Goal: Check status: Check status

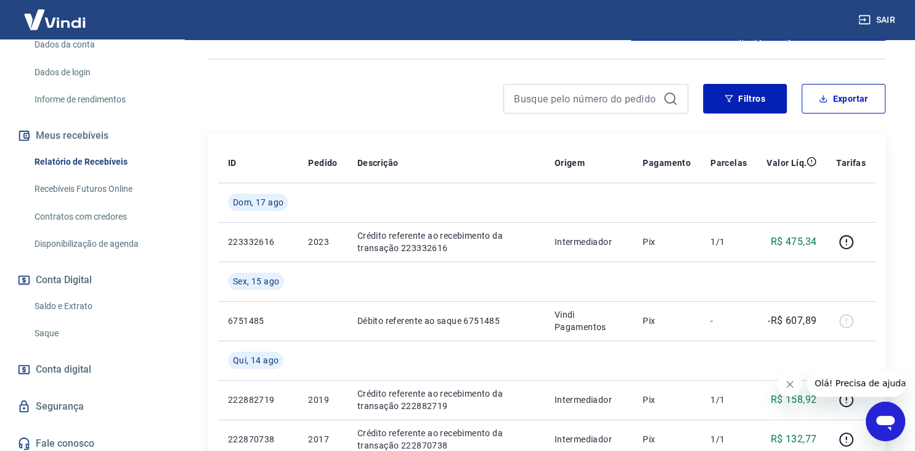
scroll to position [192, 0]
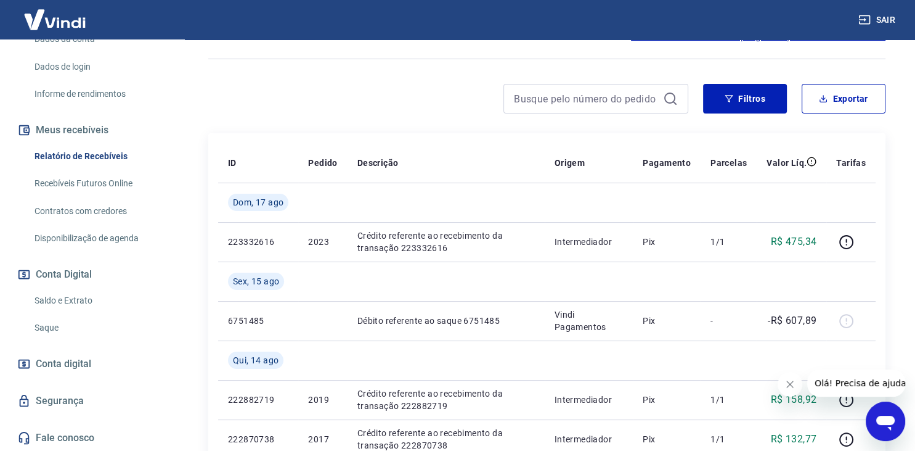
click at [85, 301] on link "Saldo e Extrato" at bounding box center [100, 300] width 140 height 25
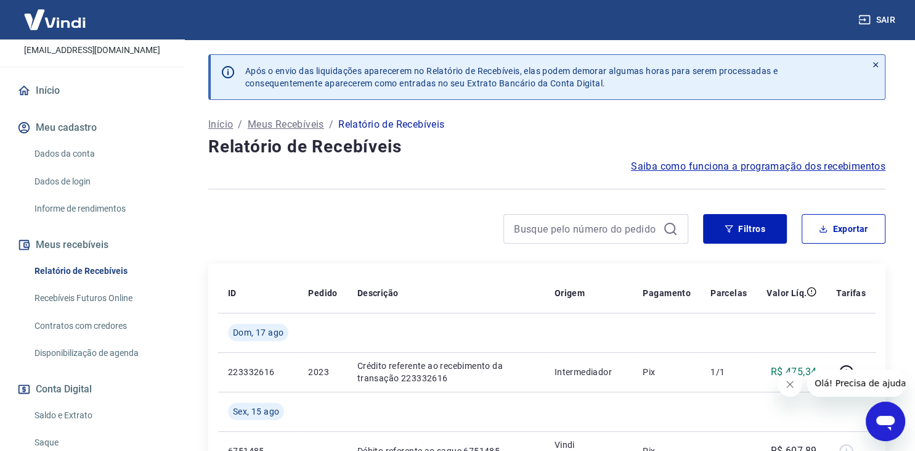
scroll to position [192, 0]
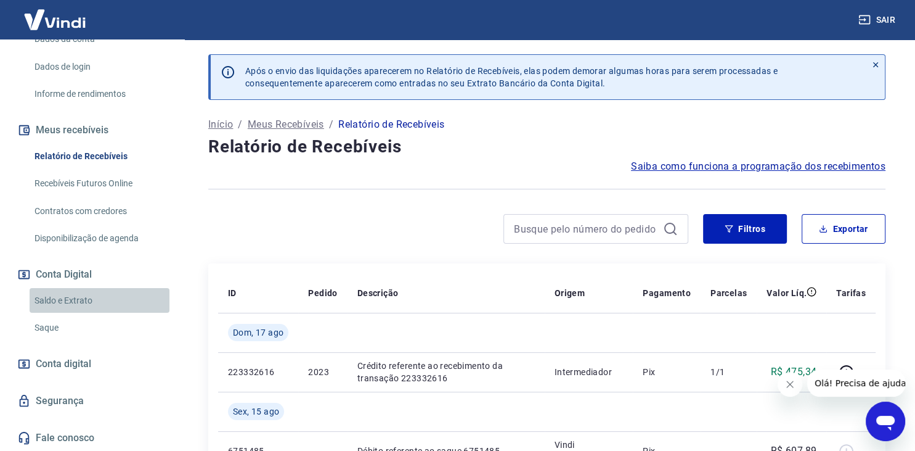
click at [72, 299] on link "Saldo e Extrato" at bounding box center [100, 300] width 140 height 25
